Goal: Task Accomplishment & Management: Manage account settings

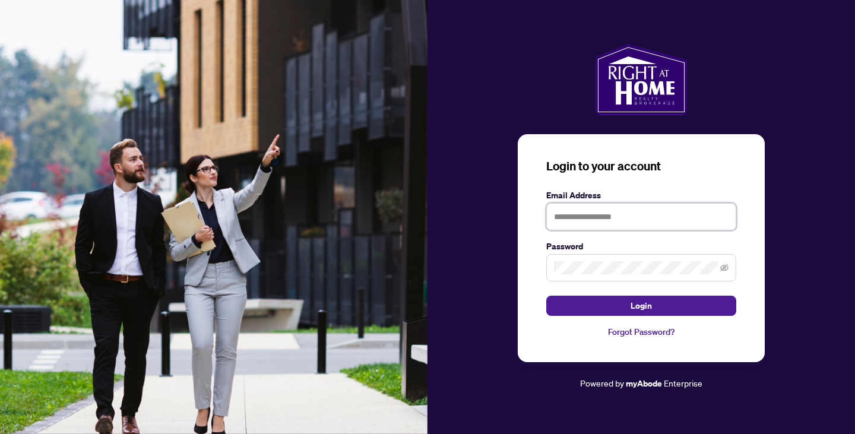
click at [595, 209] on input "text" at bounding box center [641, 216] width 190 height 27
type input "**********"
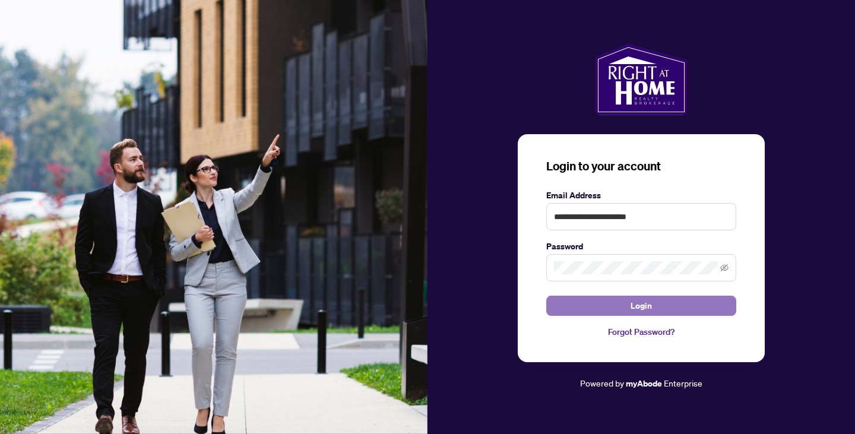
click at [662, 304] on button "Login" at bounding box center [641, 306] width 190 height 20
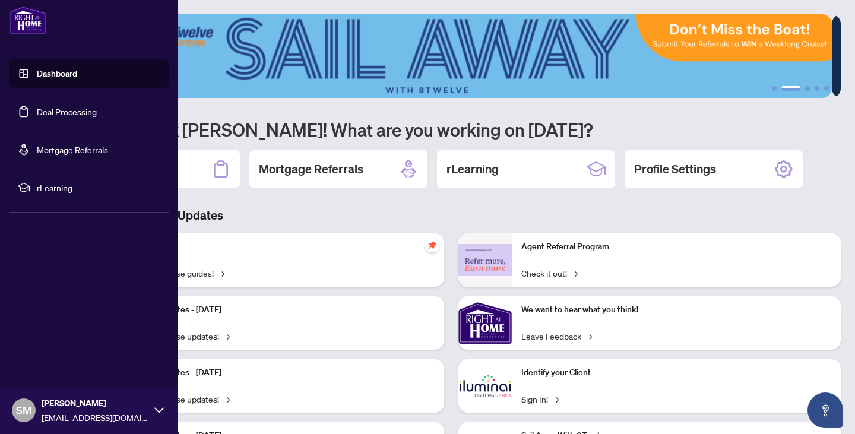
click at [66, 110] on link "Deal Processing" at bounding box center [67, 111] width 60 height 11
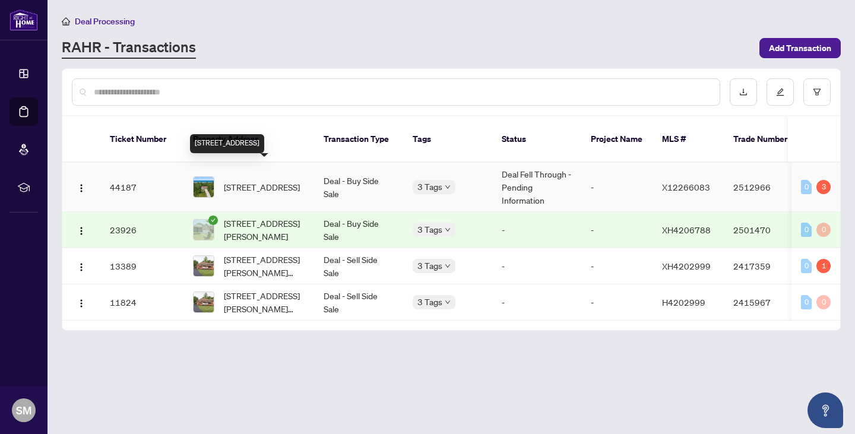
click at [278, 180] on span "[STREET_ADDRESS]" at bounding box center [262, 186] width 76 height 13
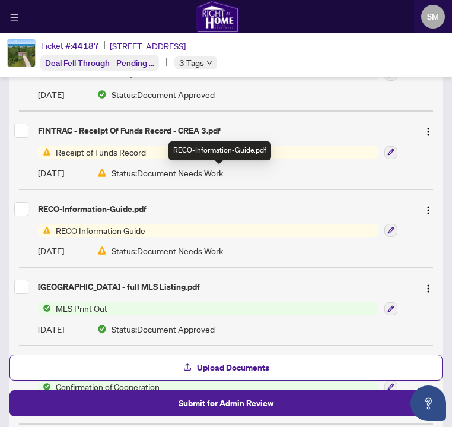
scroll to position [356, 0]
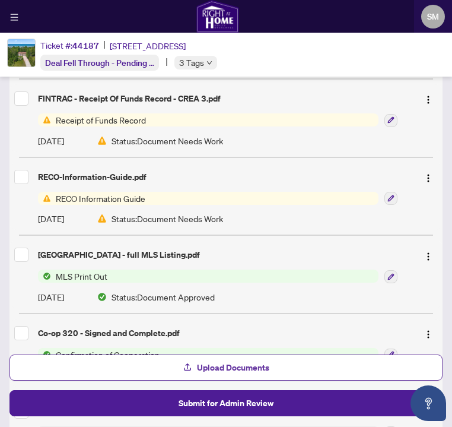
click at [286, 365] on button "Upload Documents" at bounding box center [225, 367] width 433 height 26
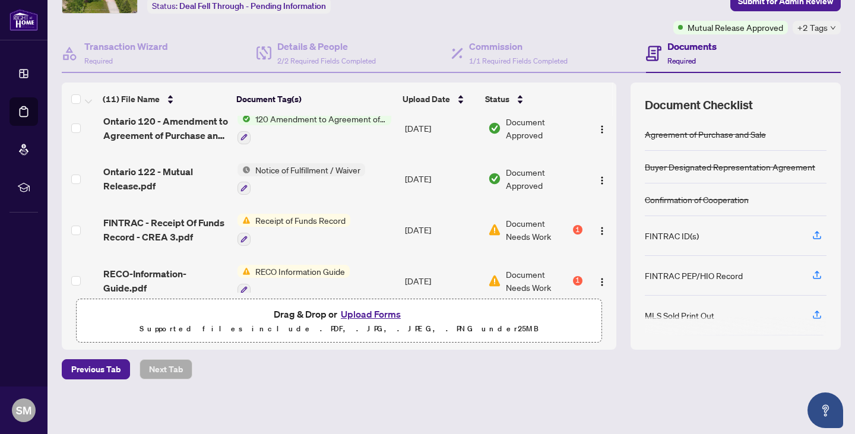
scroll to position [81, 0]
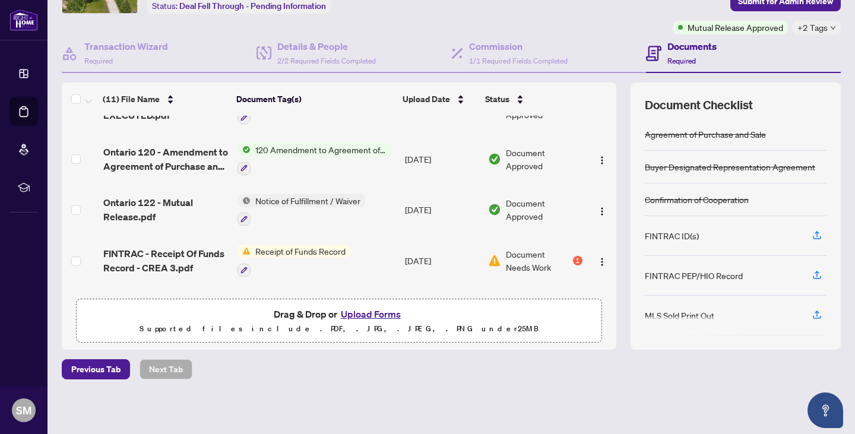
click at [344, 255] on div "Receipt of Funds Record" at bounding box center [293, 260] width 113 height 32
click at [331, 246] on span "Receipt of Funds Record" at bounding box center [300, 250] width 100 height 13
click at [506, 252] on span "Document Needs Work" at bounding box center [538, 260] width 65 height 26
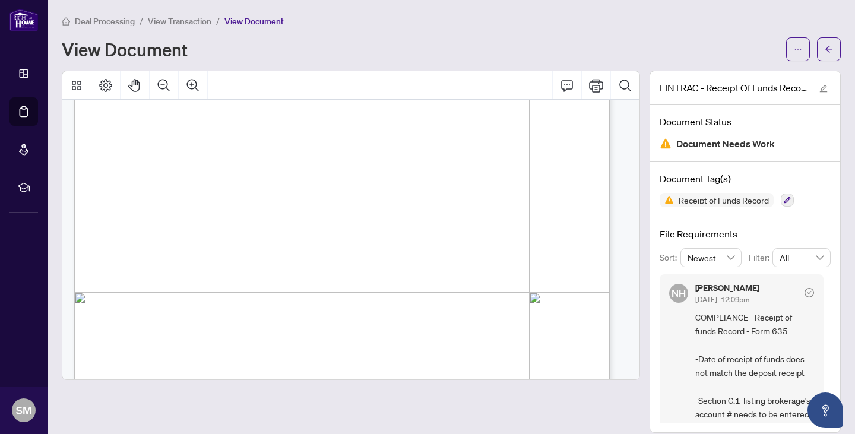
scroll to position [290, 0]
